Goal: Information Seeking & Learning: Learn about a topic

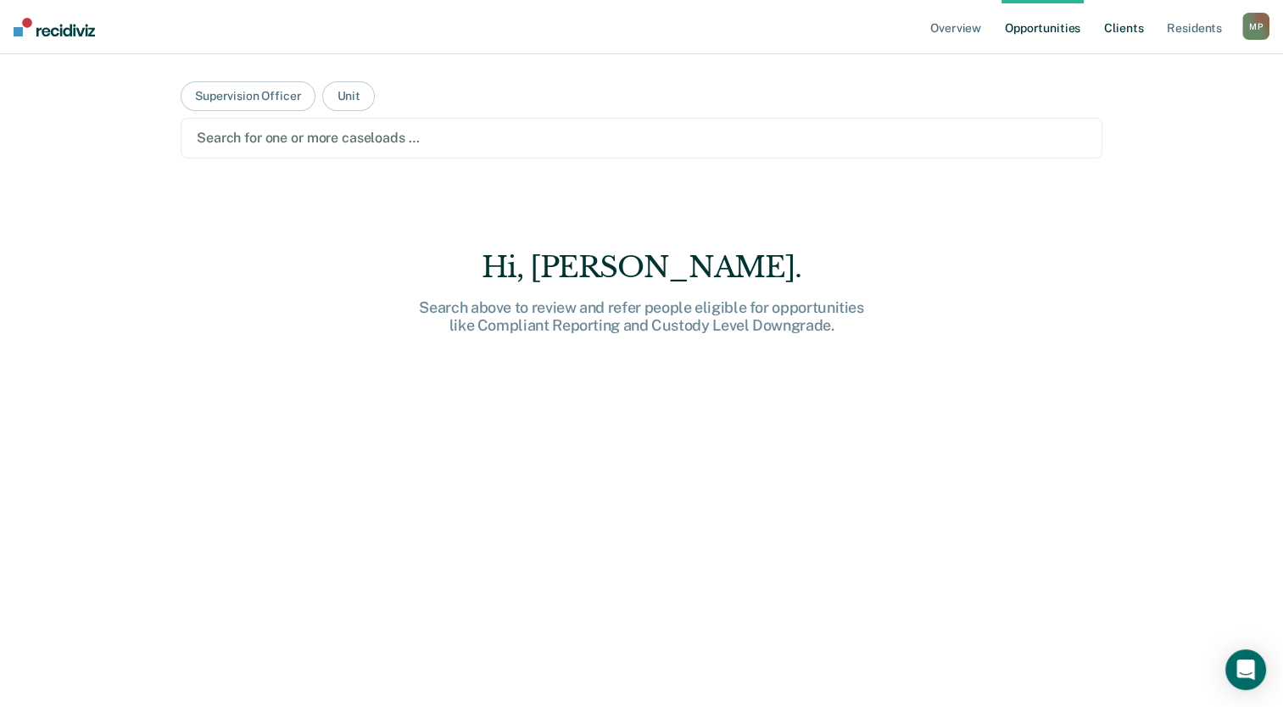
click at [1115, 31] on link "Client s" at bounding box center [1123, 27] width 46 height 54
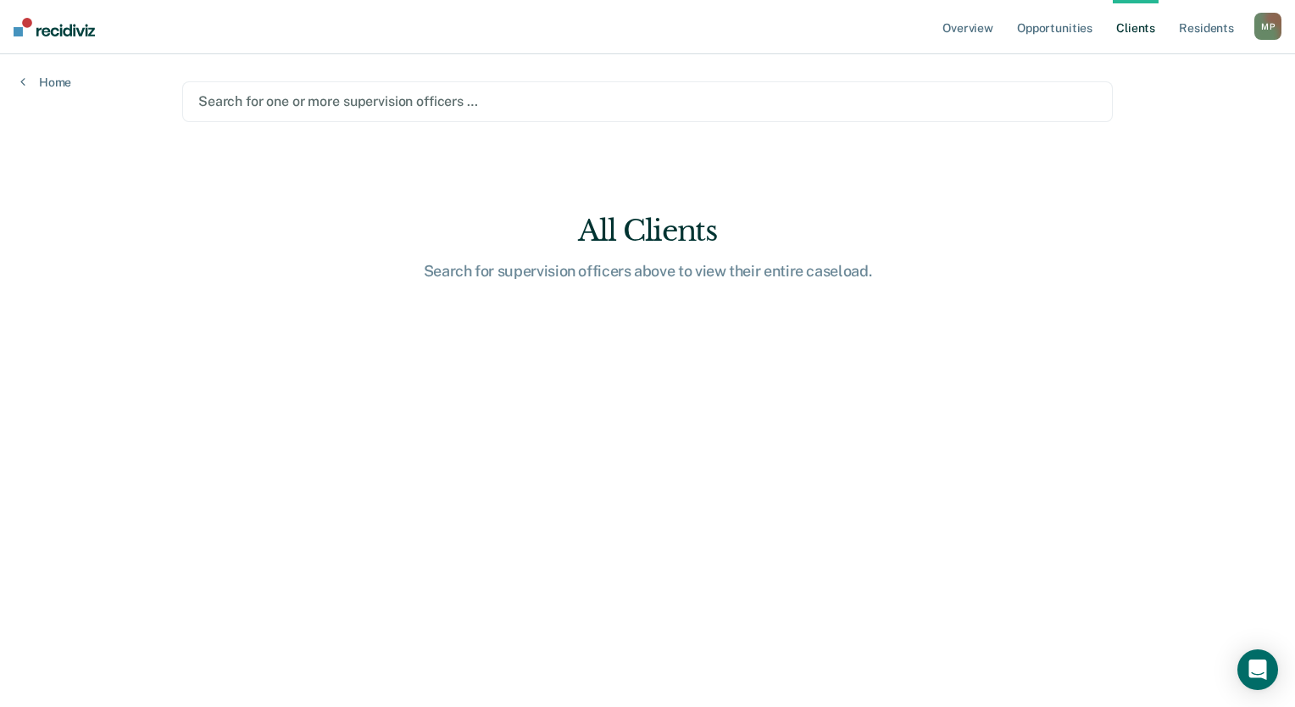
click at [278, 96] on div at bounding box center [647, 101] width 899 height 19
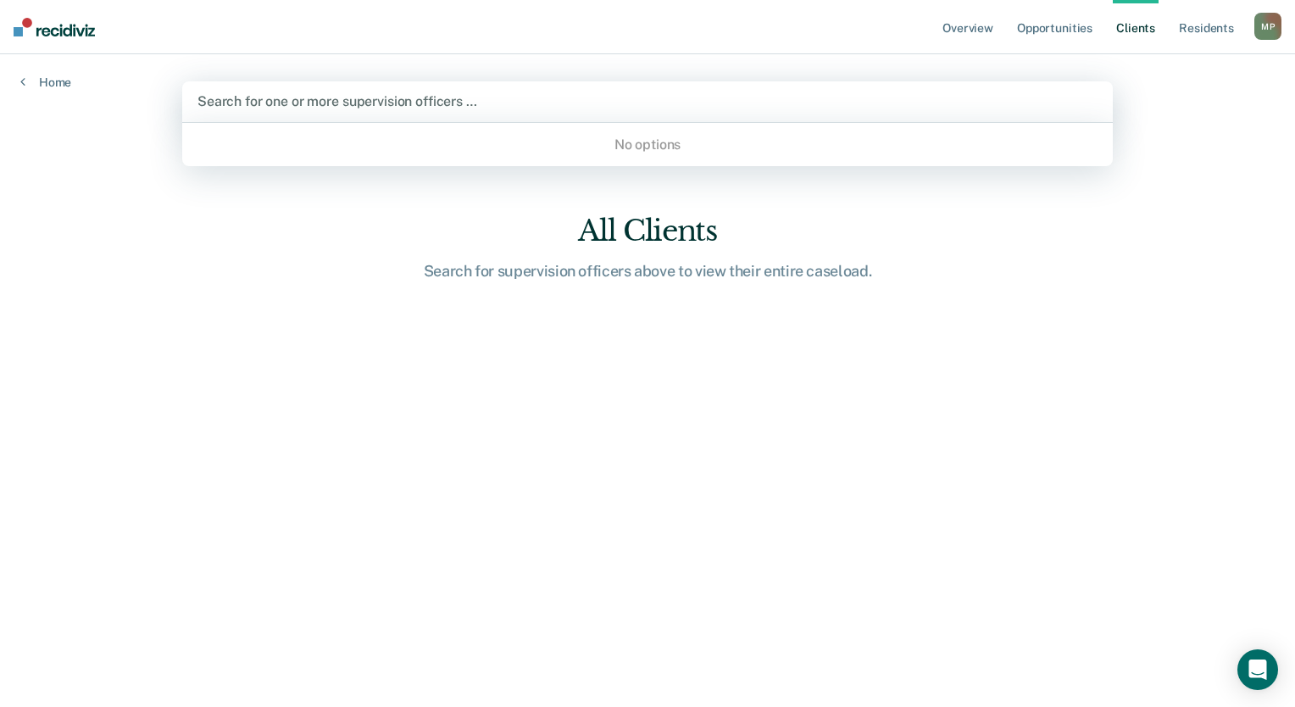
click at [514, 148] on div "No options" at bounding box center [647, 145] width 931 height 30
type input "c"
click at [499, 136] on div "No options" at bounding box center [647, 145] width 931 height 30
click at [665, 151] on div "No options" at bounding box center [647, 145] width 931 height 30
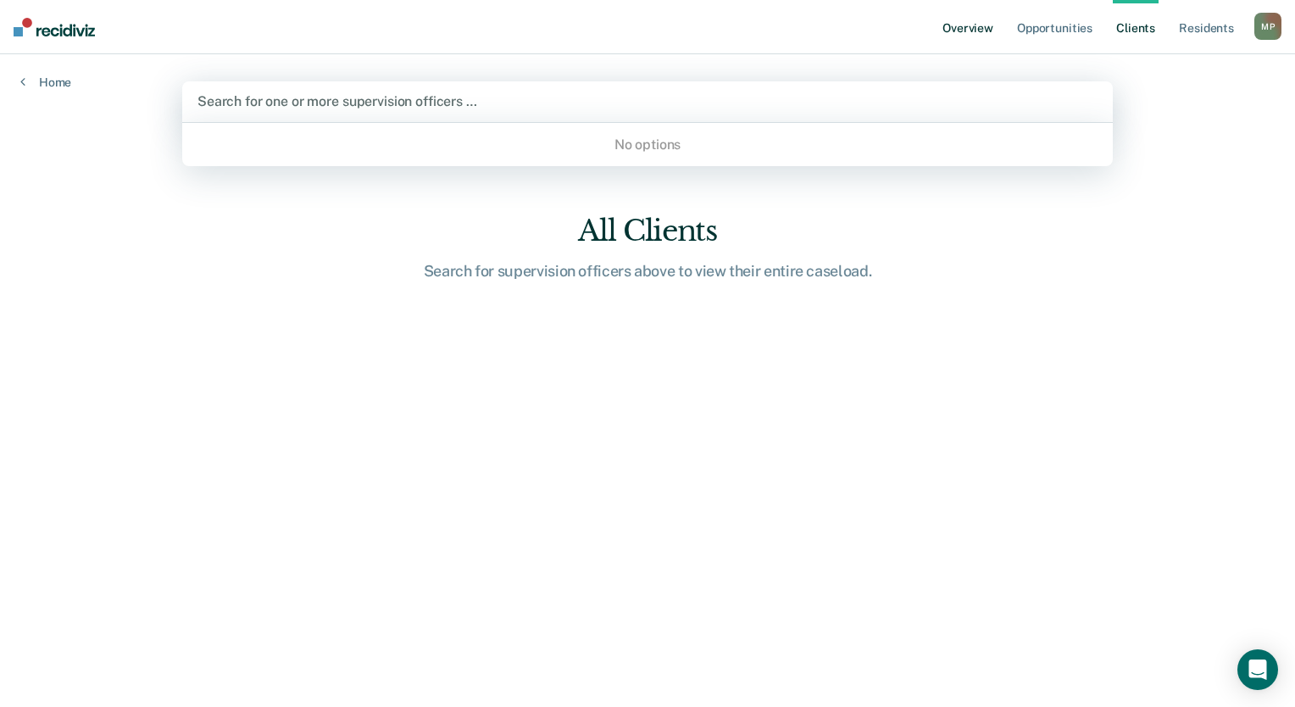
click at [983, 25] on link "Overview" at bounding box center [968, 27] width 58 height 54
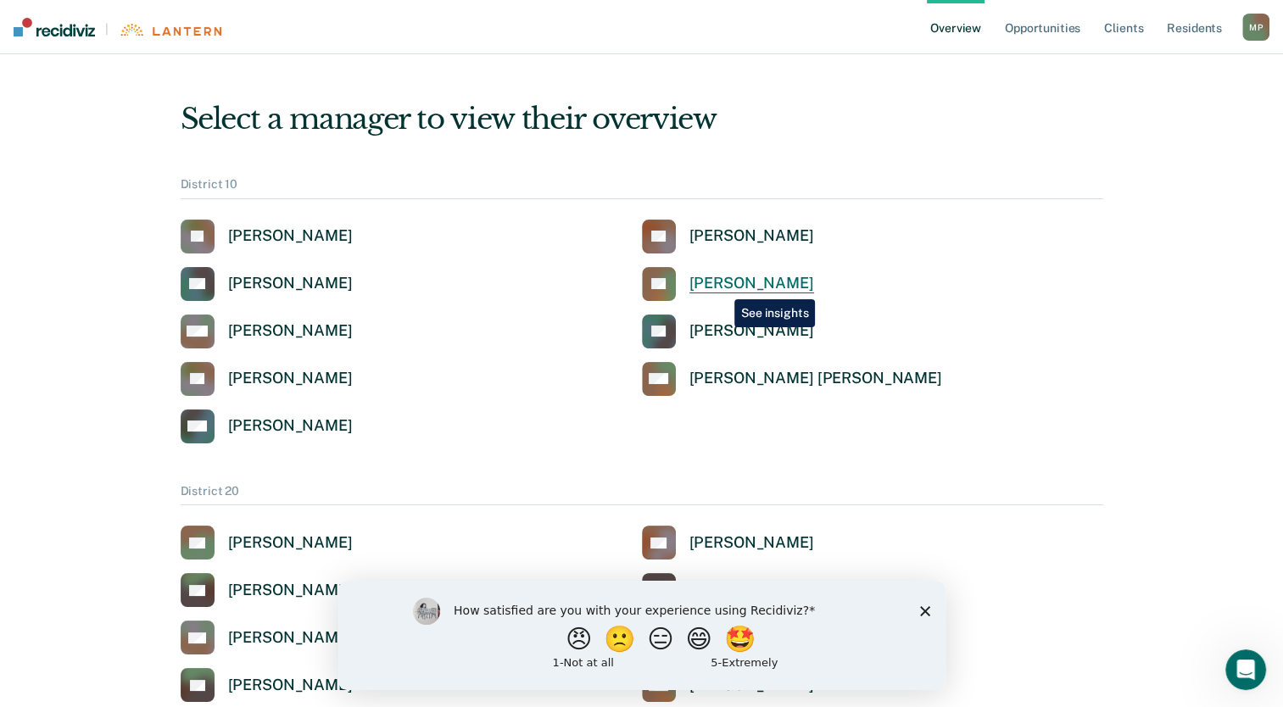
click at [721, 282] on div "[PERSON_NAME]" at bounding box center [751, 283] width 125 height 19
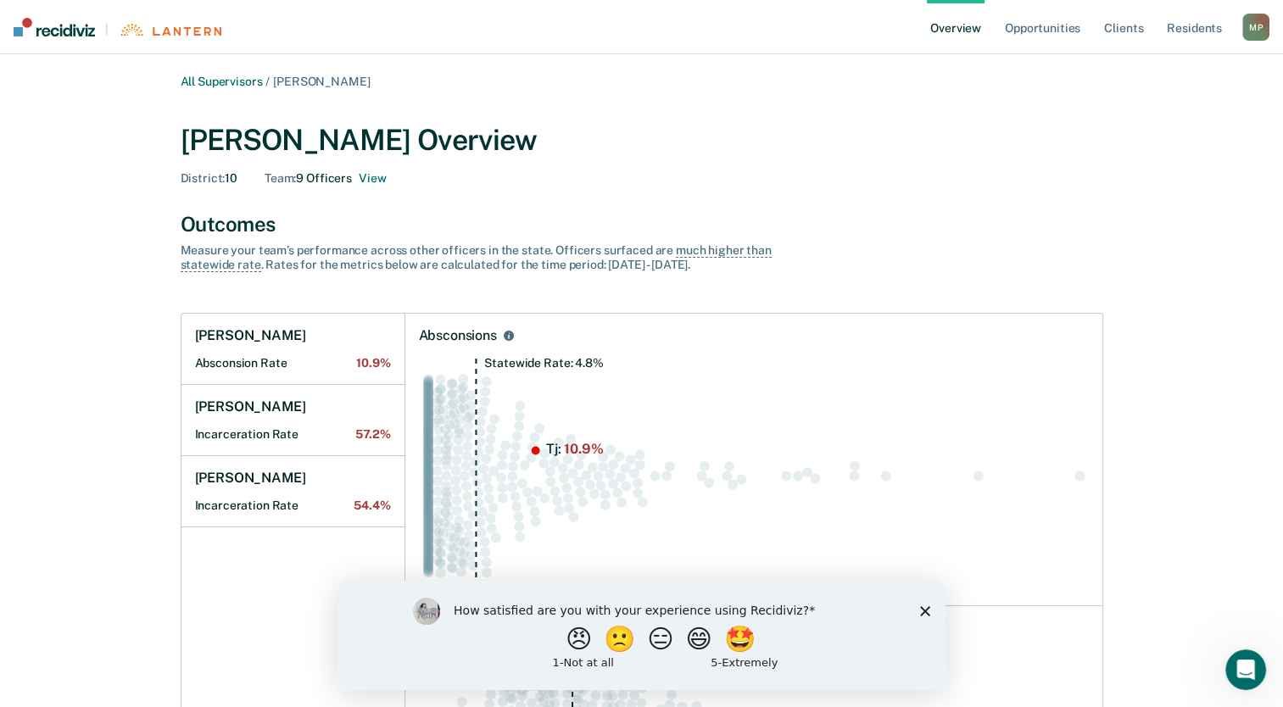
click at [926, 614] on icon "Close survey" at bounding box center [924, 610] width 10 height 10
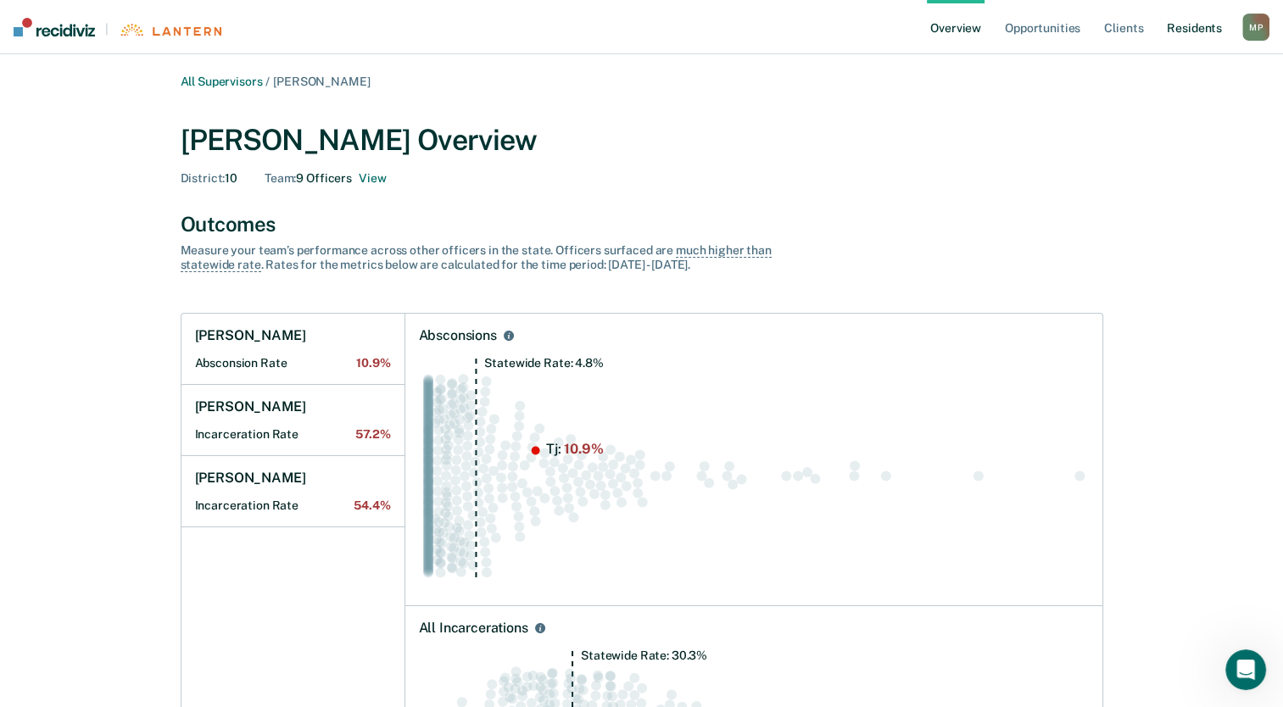
click at [1201, 36] on link "Resident s" at bounding box center [1194, 27] width 62 height 54
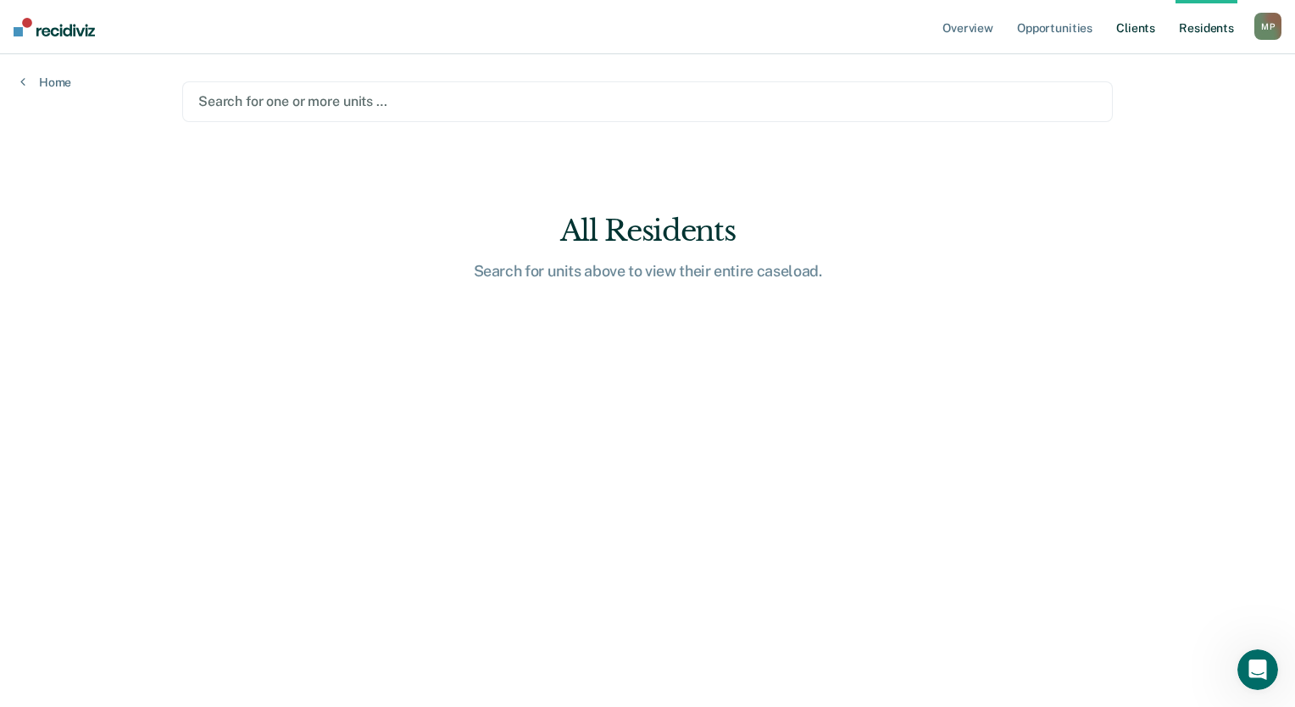
click at [1138, 29] on link "Client s" at bounding box center [1136, 27] width 46 height 54
click at [1211, 34] on link "Resident s" at bounding box center [1207, 27] width 62 height 54
click at [1161, 32] on ul "Overview Opportunities Client s Resident s" at bounding box center [1096, 27] width 315 height 54
click at [1150, 31] on link "Client s" at bounding box center [1136, 27] width 46 height 54
click at [1069, 38] on link "Opportunities" at bounding box center [1055, 27] width 82 height 54
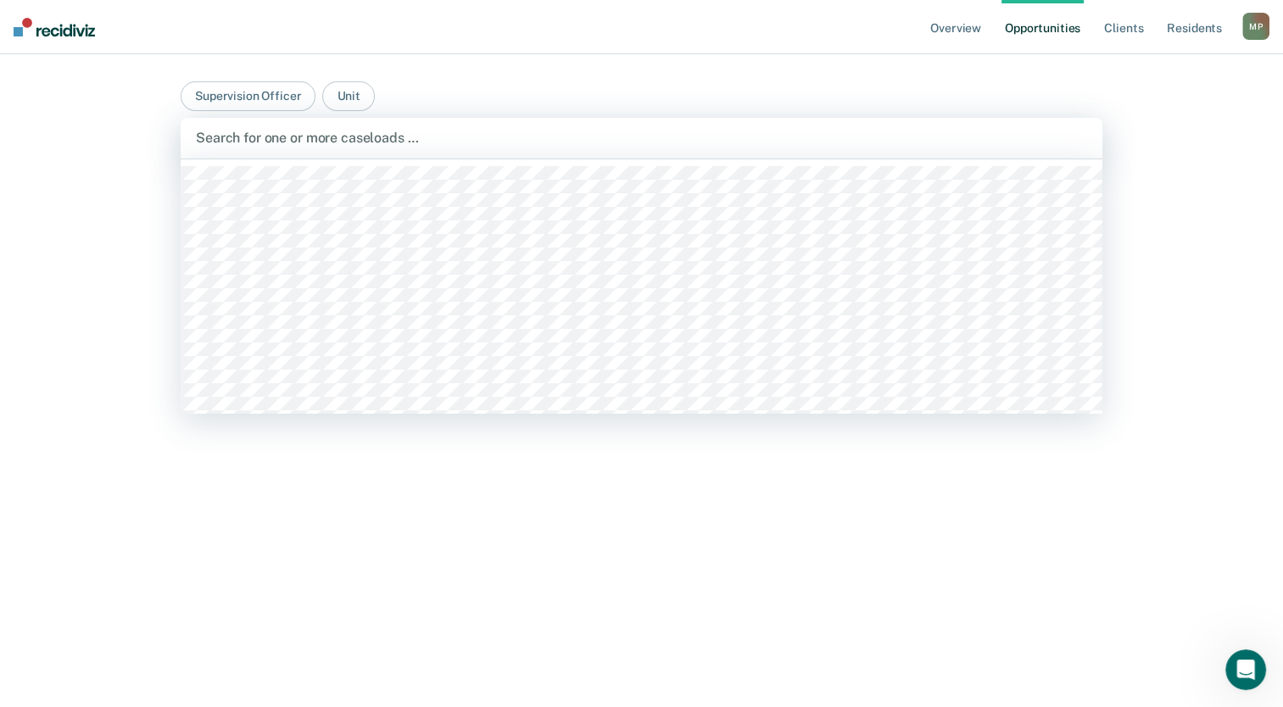
click at [298, 138] on div at bounding box center [641, 137] width 891 height 19
click at [275, 95] on button "Supervision Officer" at bounding box center [248, 96] width 135 height 30
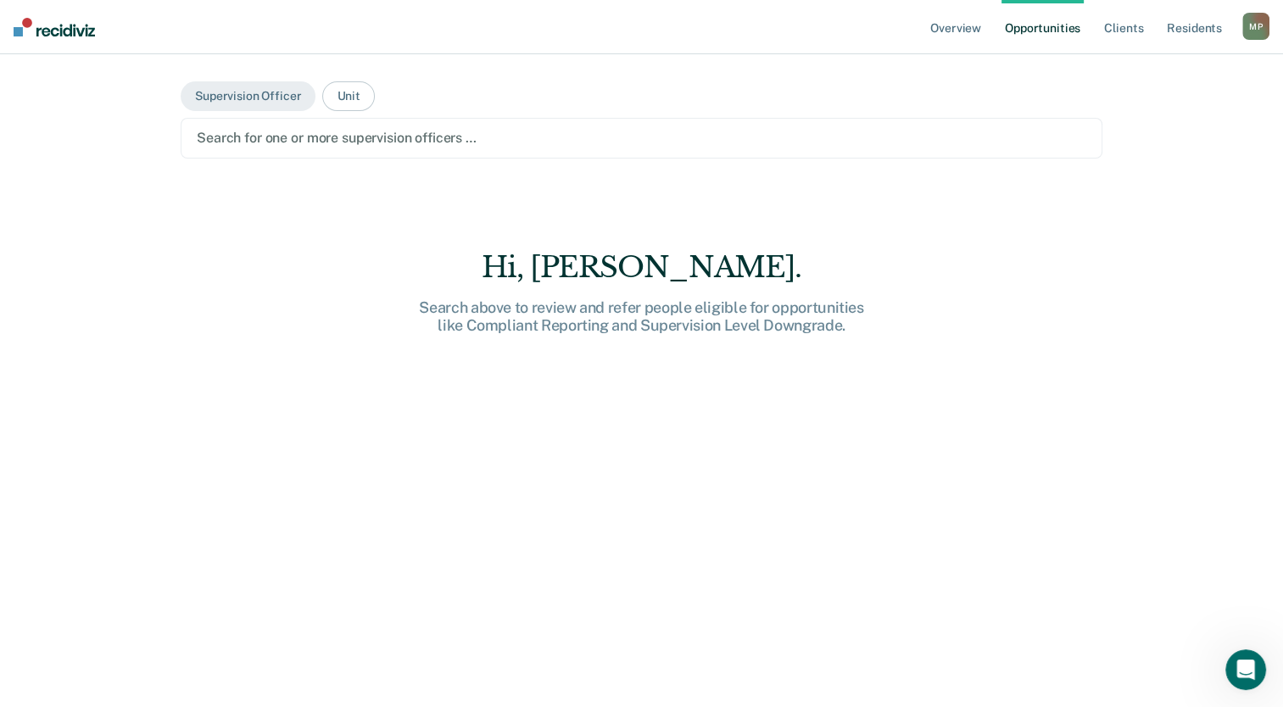
click at [326, 140] on div at bounding box center [641, 137] width 889 height 19
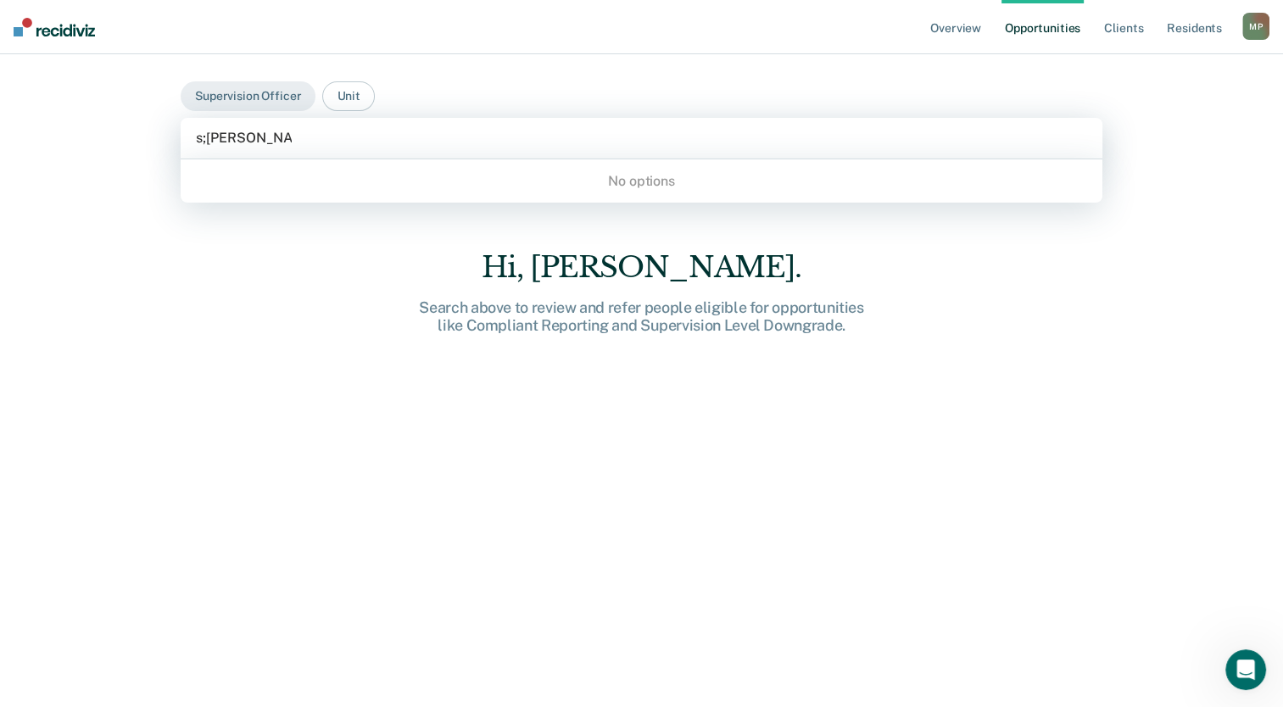
type input "s;[PERSON_NAME];sdjf;lkj"
